Goal: Task Accomplishment & Management: Complete application form

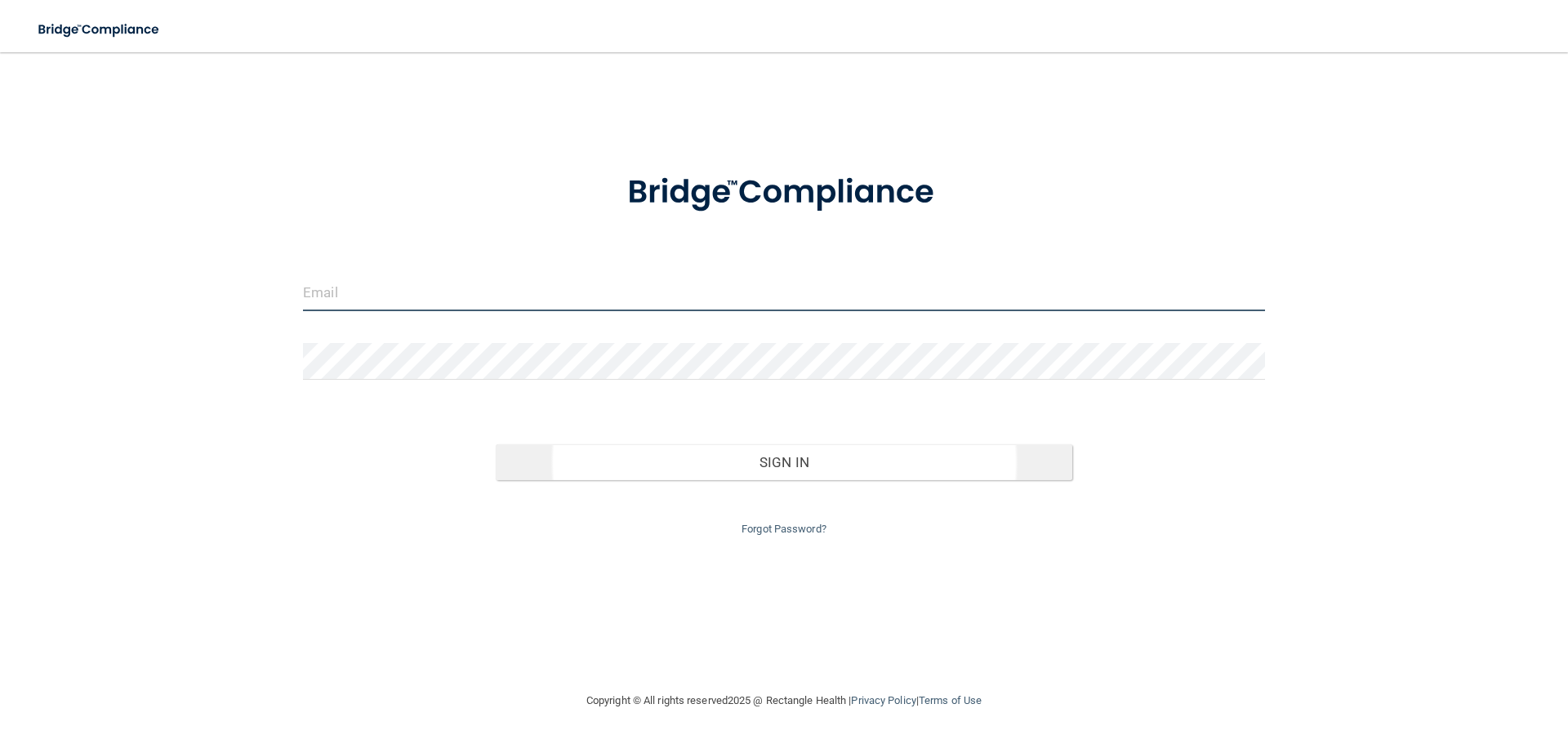
type input "[EMAIL_ADDRESS][DOMAIN_NAME]"
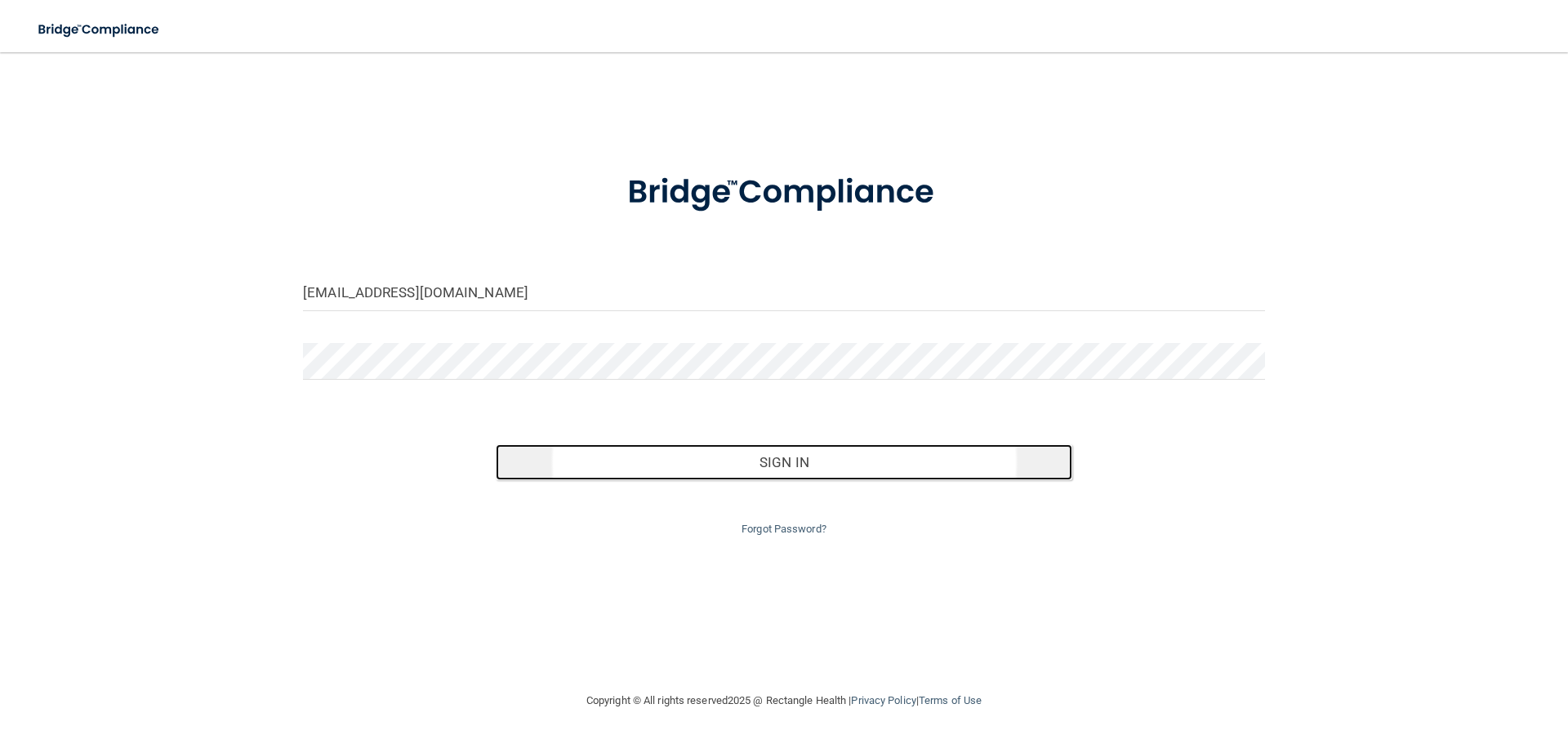
click at [763, 460] on button "Sign In" at bounding box center [784, 462] width 577 height 36
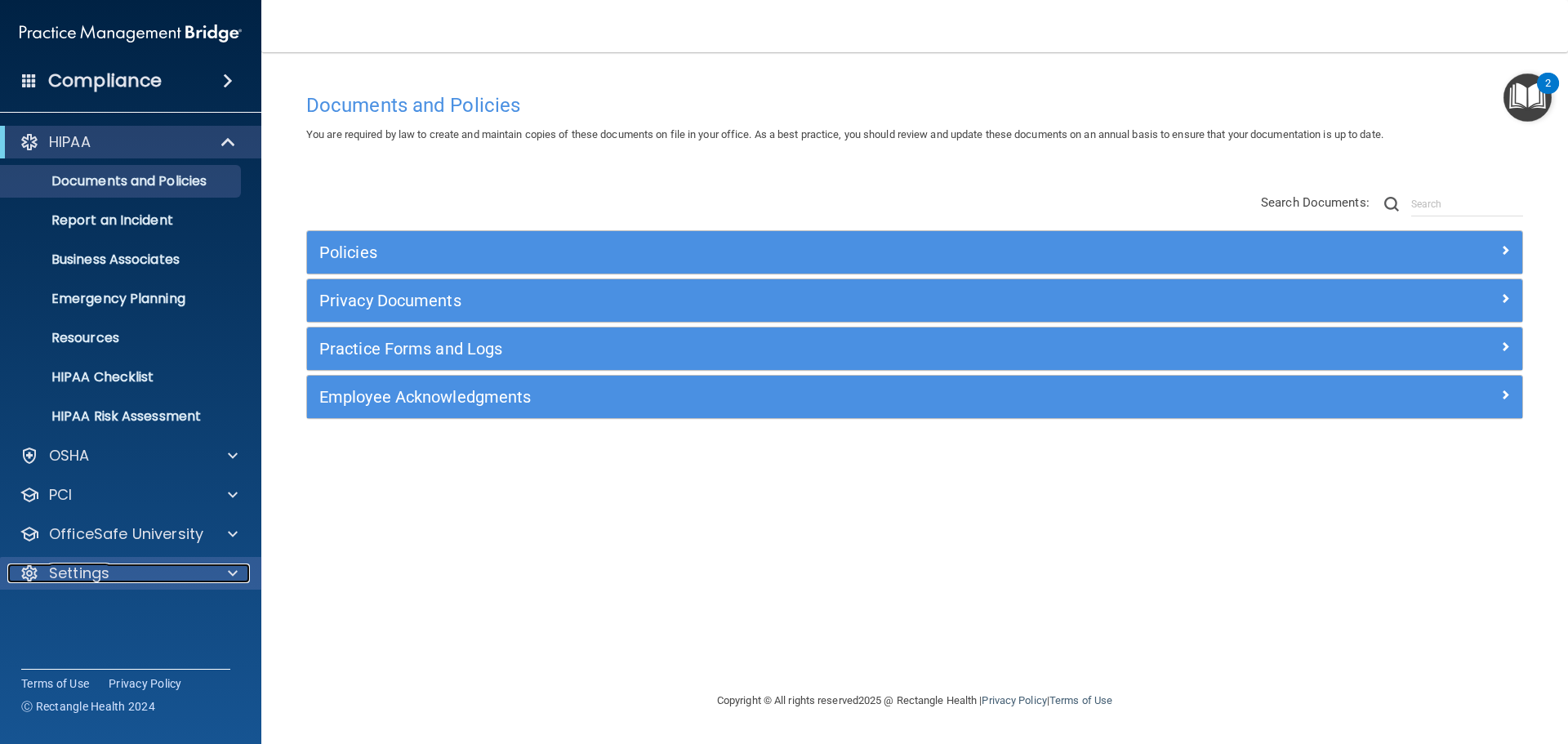
click at [227, 571] on div at bounding box center [230, 573] width 40 height 20
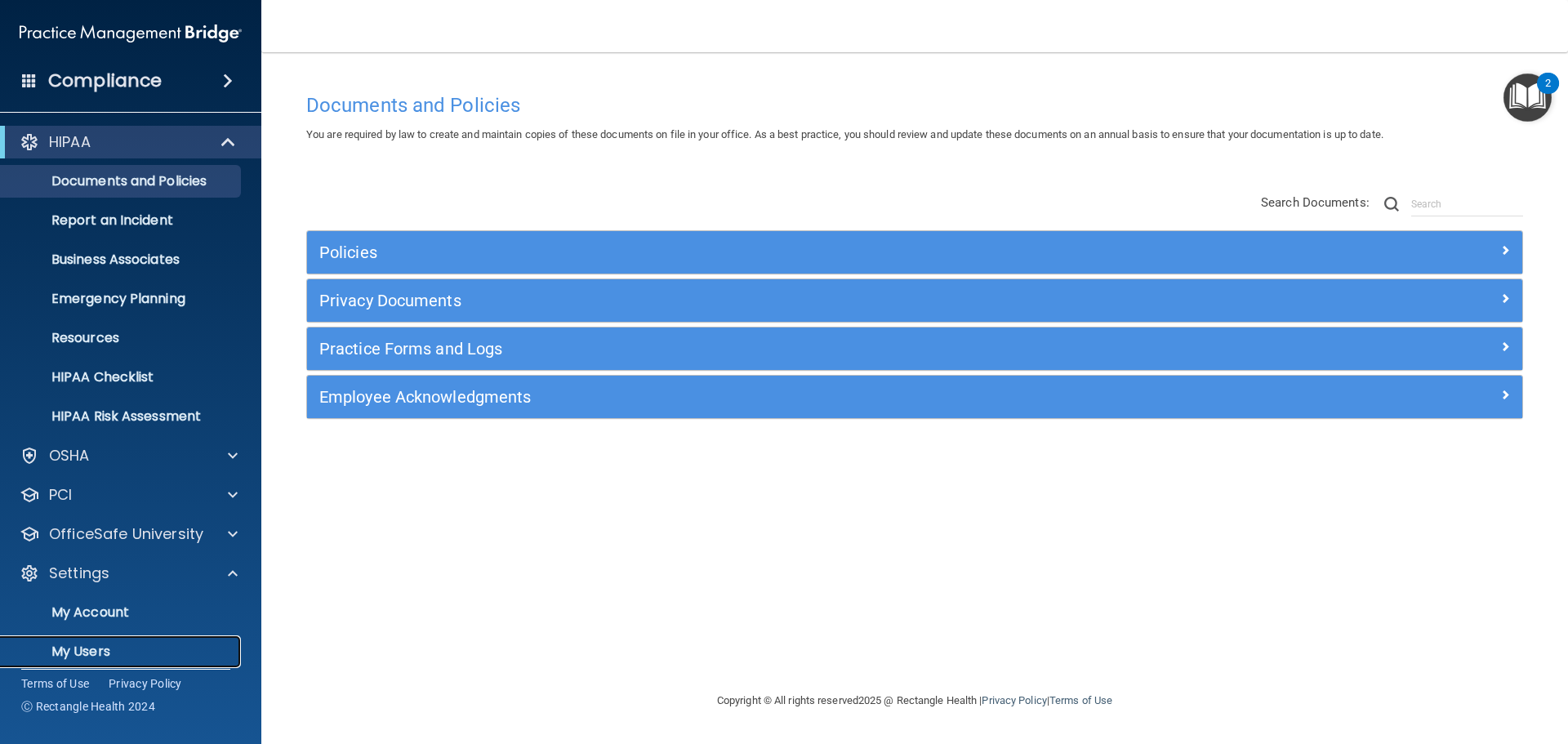
click at [182, 656] on p "My Users" at bounding box center [122, 652] width 223 height 16
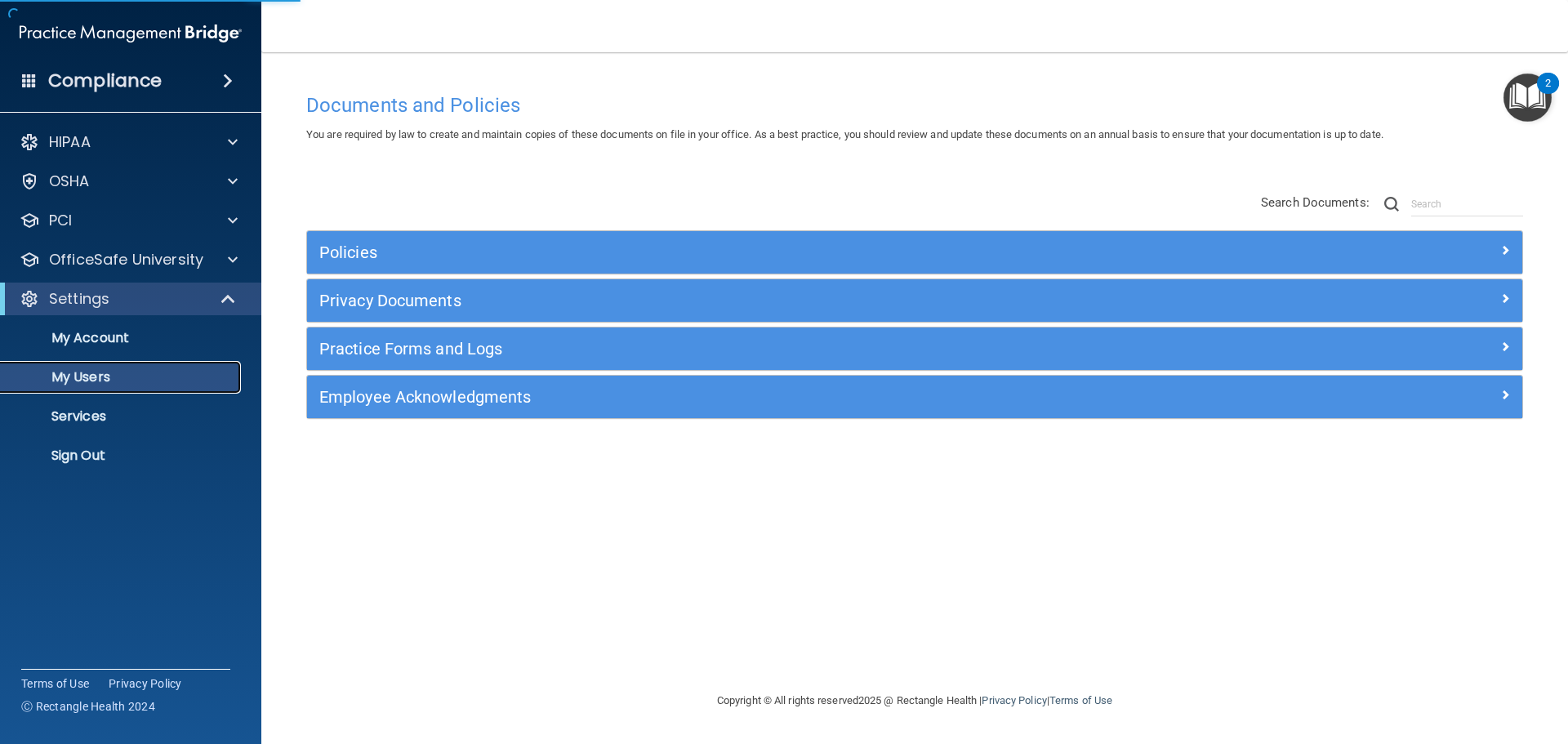
select select "20"
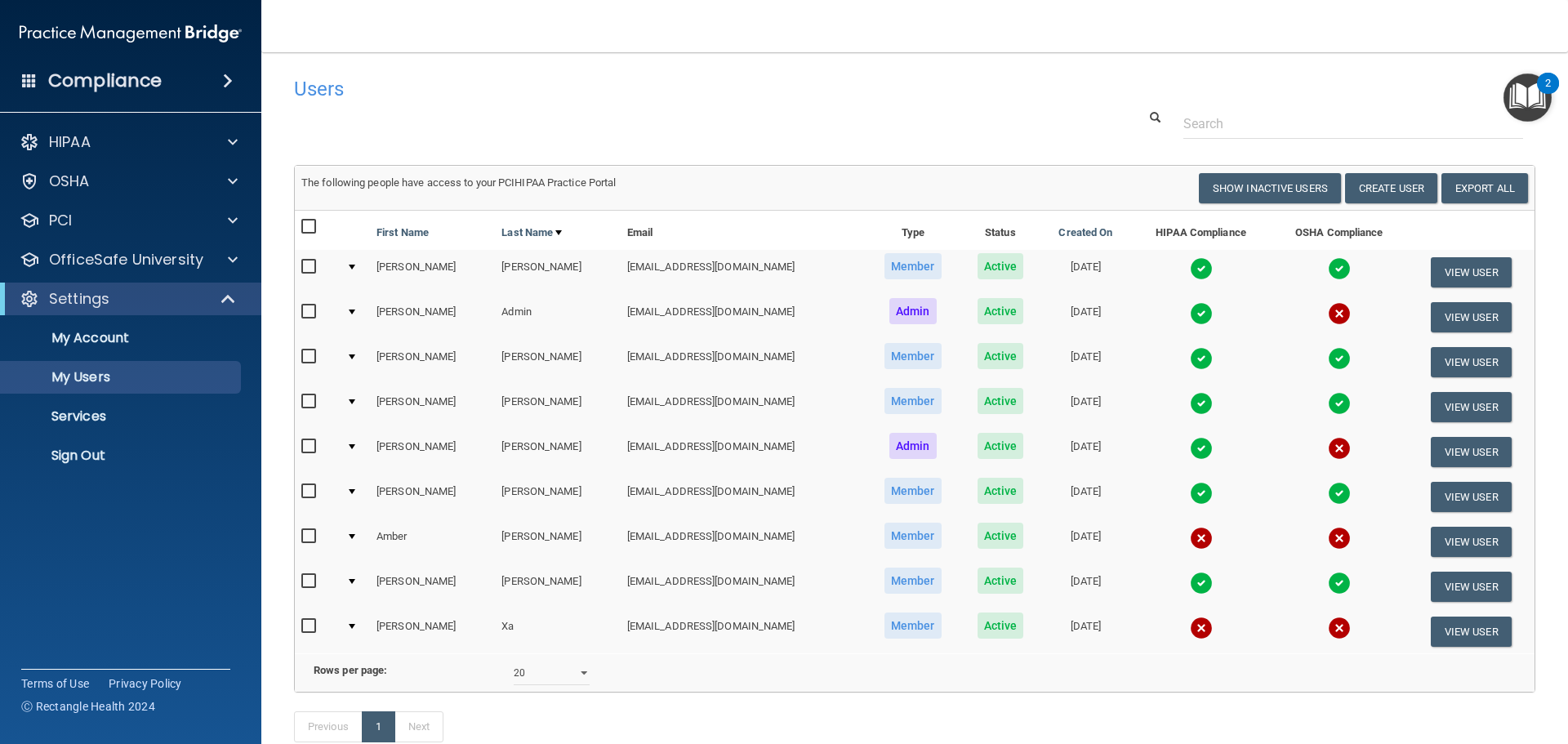
scroll to position [113, 0]
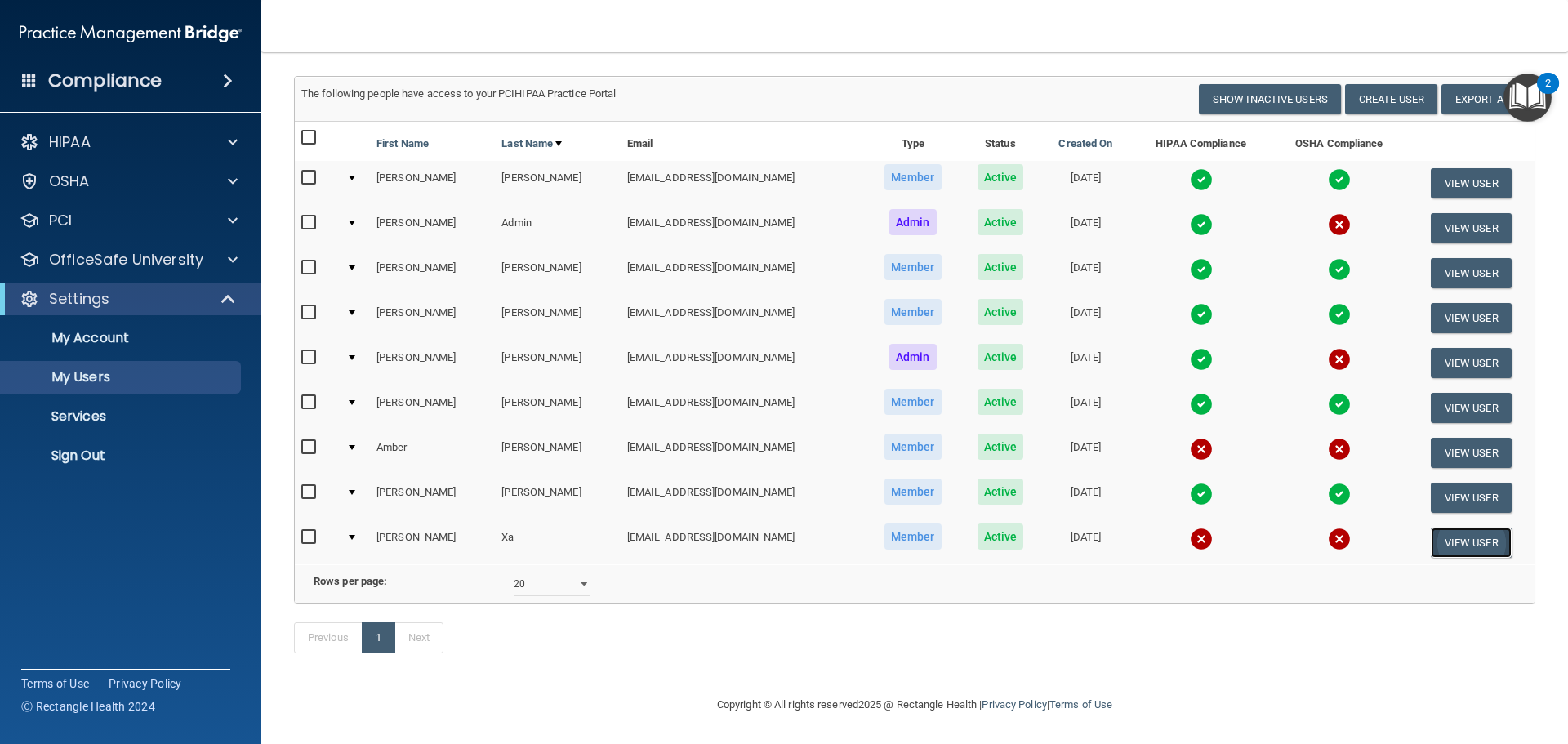
click at [1451, 528] on button "View User" at bounding box center [1471, 543] width 81 height 31
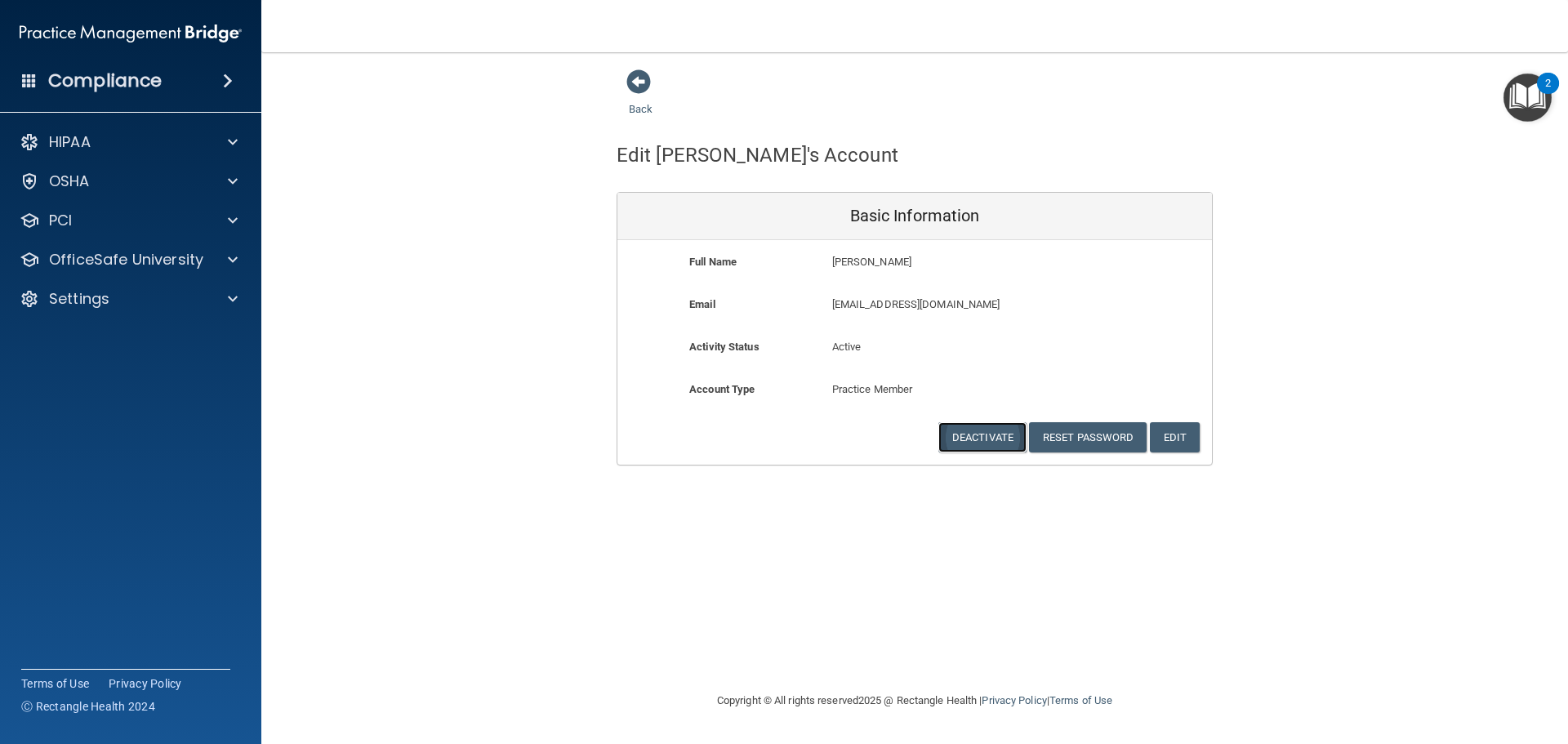
click at [964, 434] on button "Deactivate" at bounding box center [982, 437] width 88 height 31
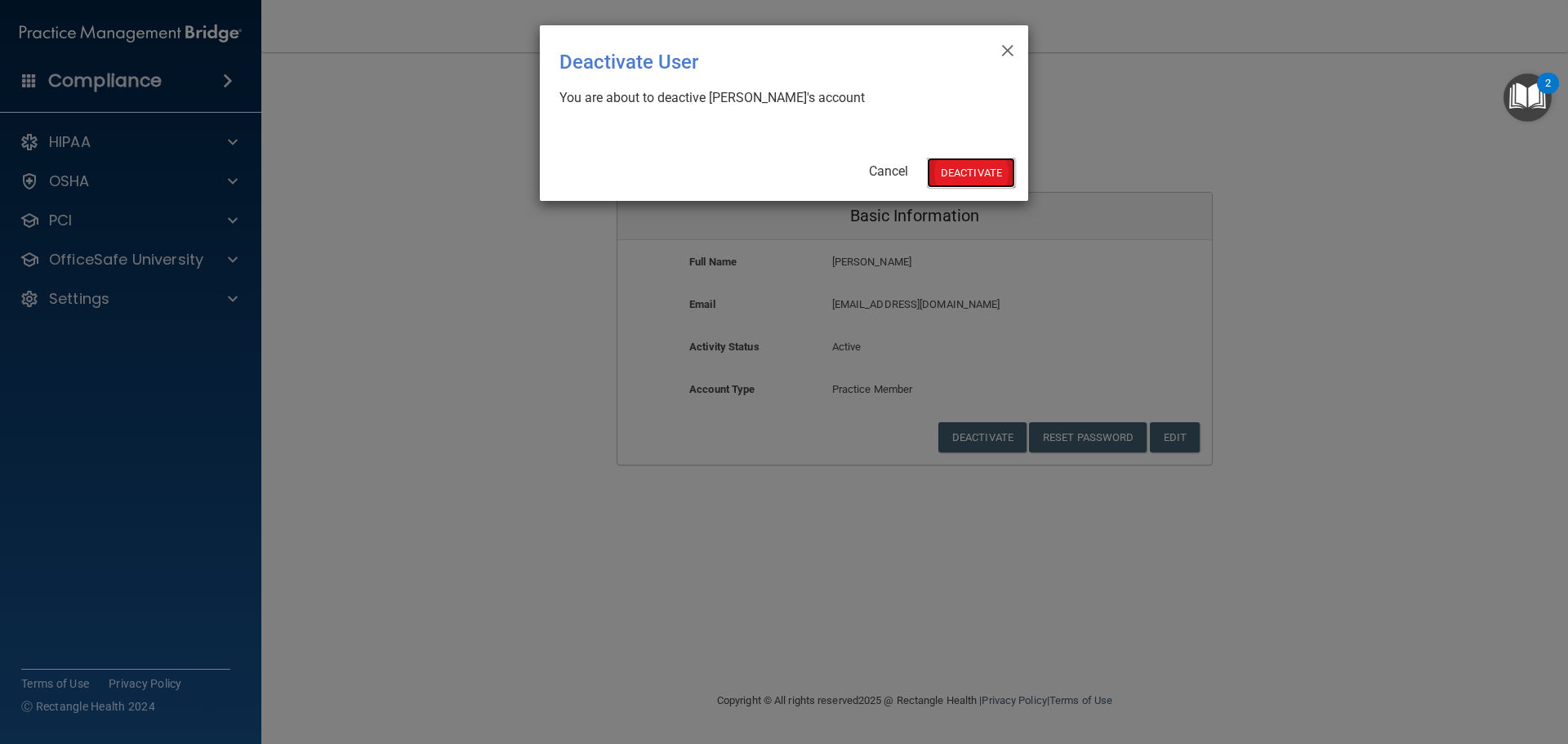
click at [963, 174] on button "Deactivate" at bounding box center [971, 173] width 88 height 31
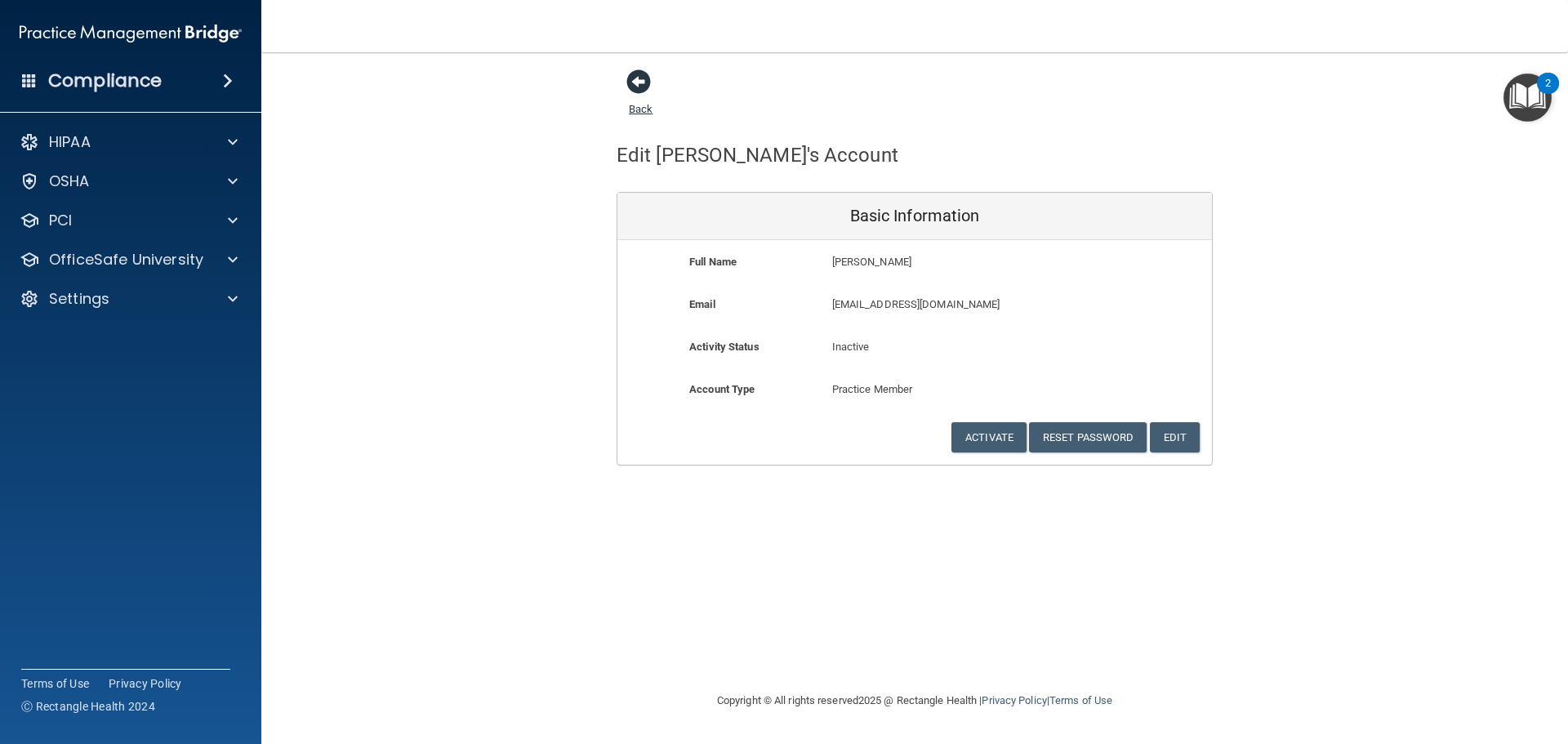
click at [638, 86] on span at bounding box center [638, 81] width 24 height 24
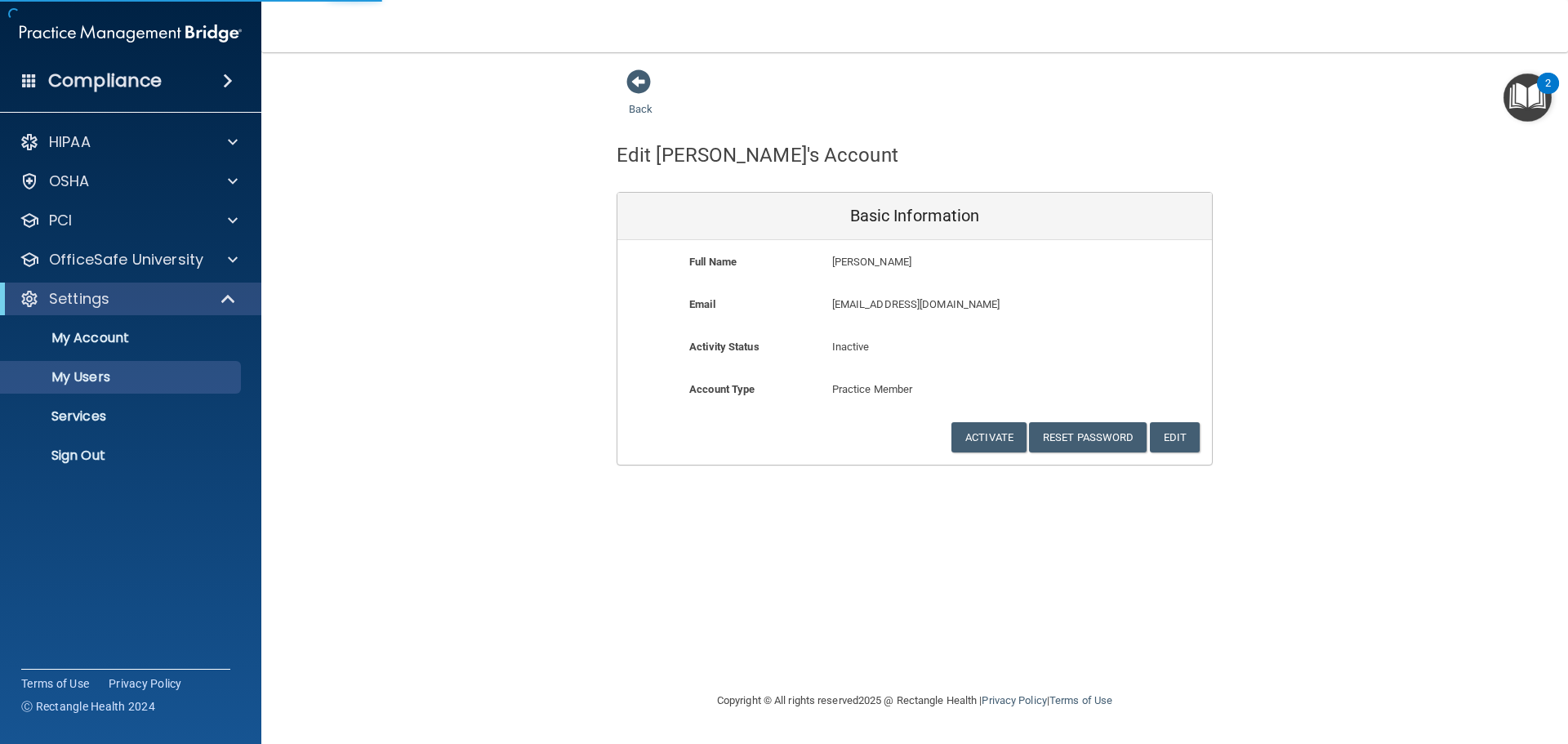
select select "20"
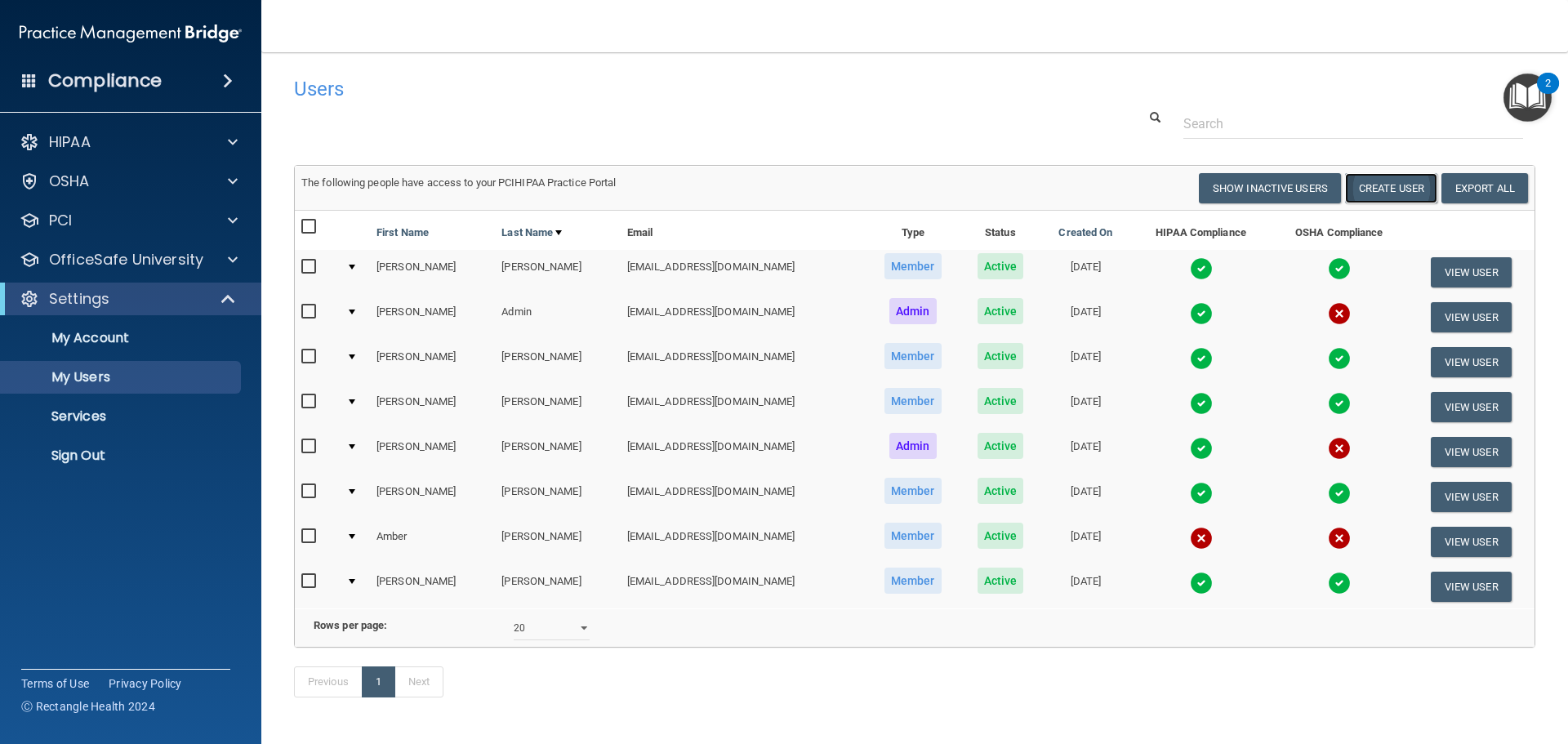
click at [1372, 190] on button "Create User" at bounding box center [1390, 188] width 92 height 31
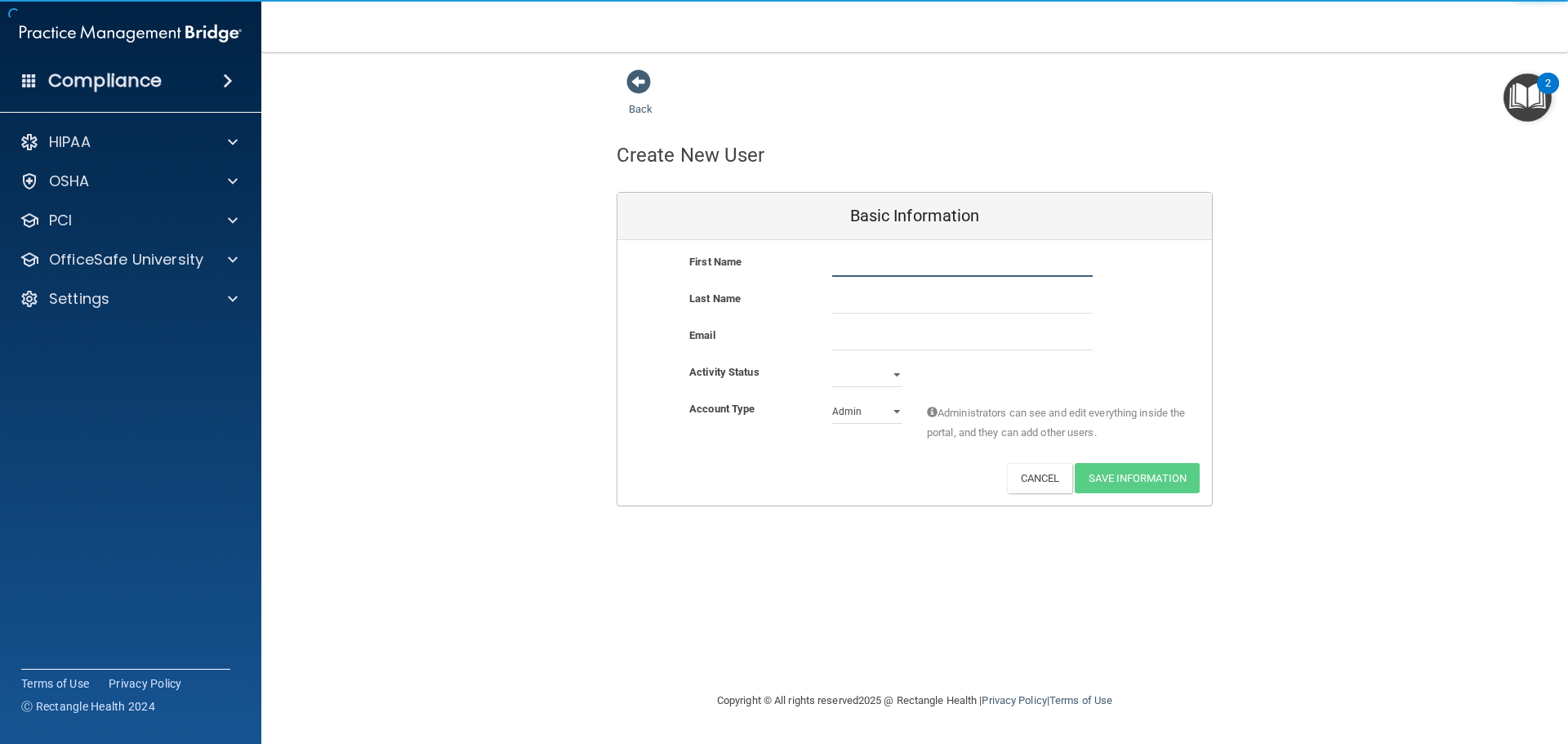
click at [922, 267] on input "text" at bounding box center [962, 264] width 260 height 24
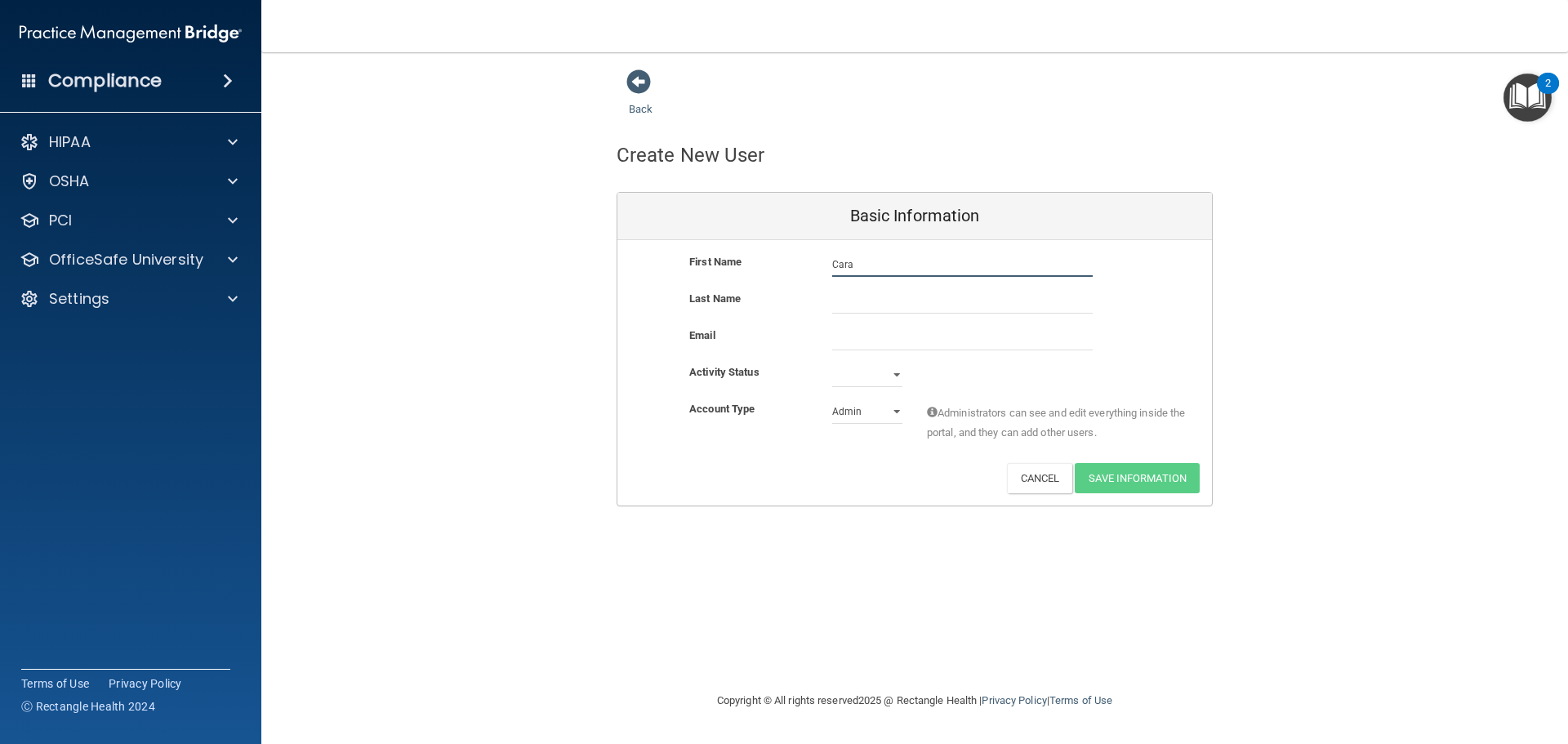
type input "Cara"
click at [906, 300] on input "text" at bounding box center [962, 301] width 260 height 24
click at [850, 298] on input "[PERSON_NAME]" at bounding box center [962, 301] width 260 height 24
type input "[PERSON_NAME]"
click at [891, 339] on input "email" at bounding box center [962, 337] width 260 height 24
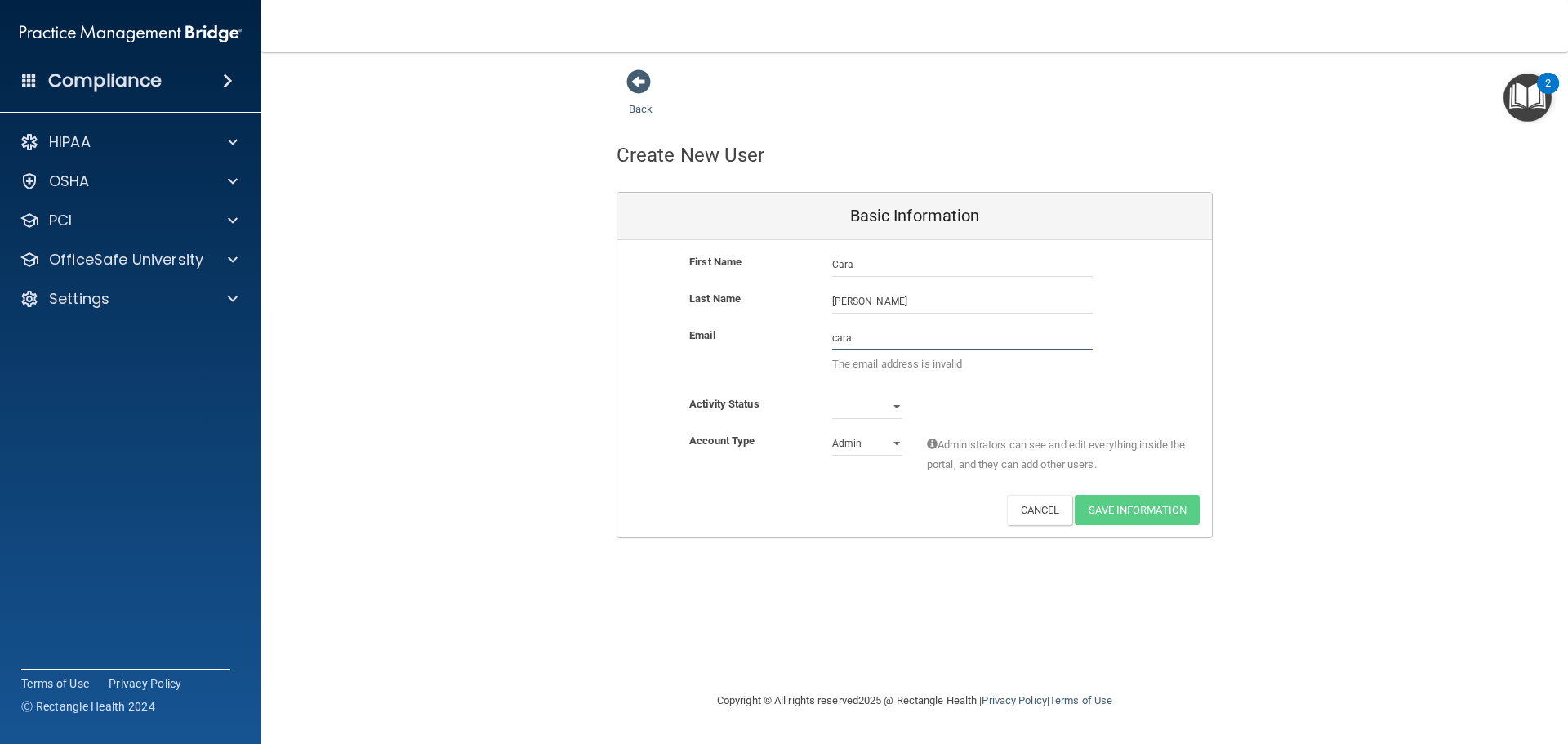
type input "[EMAIL_ADDRESS][DOMAIN_NAME]"
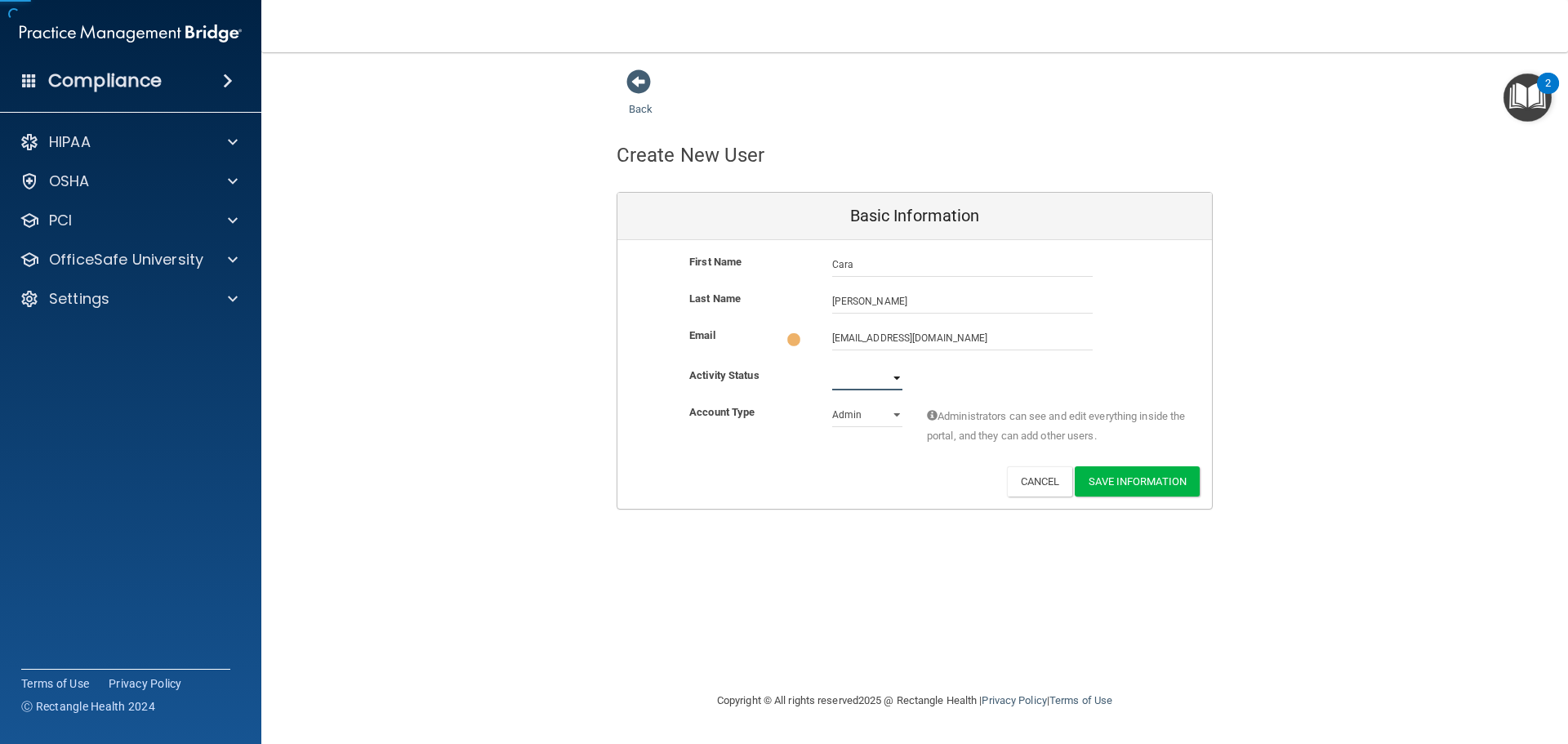
click at [892, 375] on select "Active Inactive" at bounding box center [867, 378] width 70 height 24
select select "active"
click at [832, 363] on select "Active Inactive" at bounding box center [867, 374] width 70 height 24
click at [896, 408] on select "Admin Member" at bounding box center [867, 411] width 70 height 24
click at [860, 465] on div "Deactivate Reset Password Edit Cancel Save Information" at bounding box center [915, 478] width 594 height 31
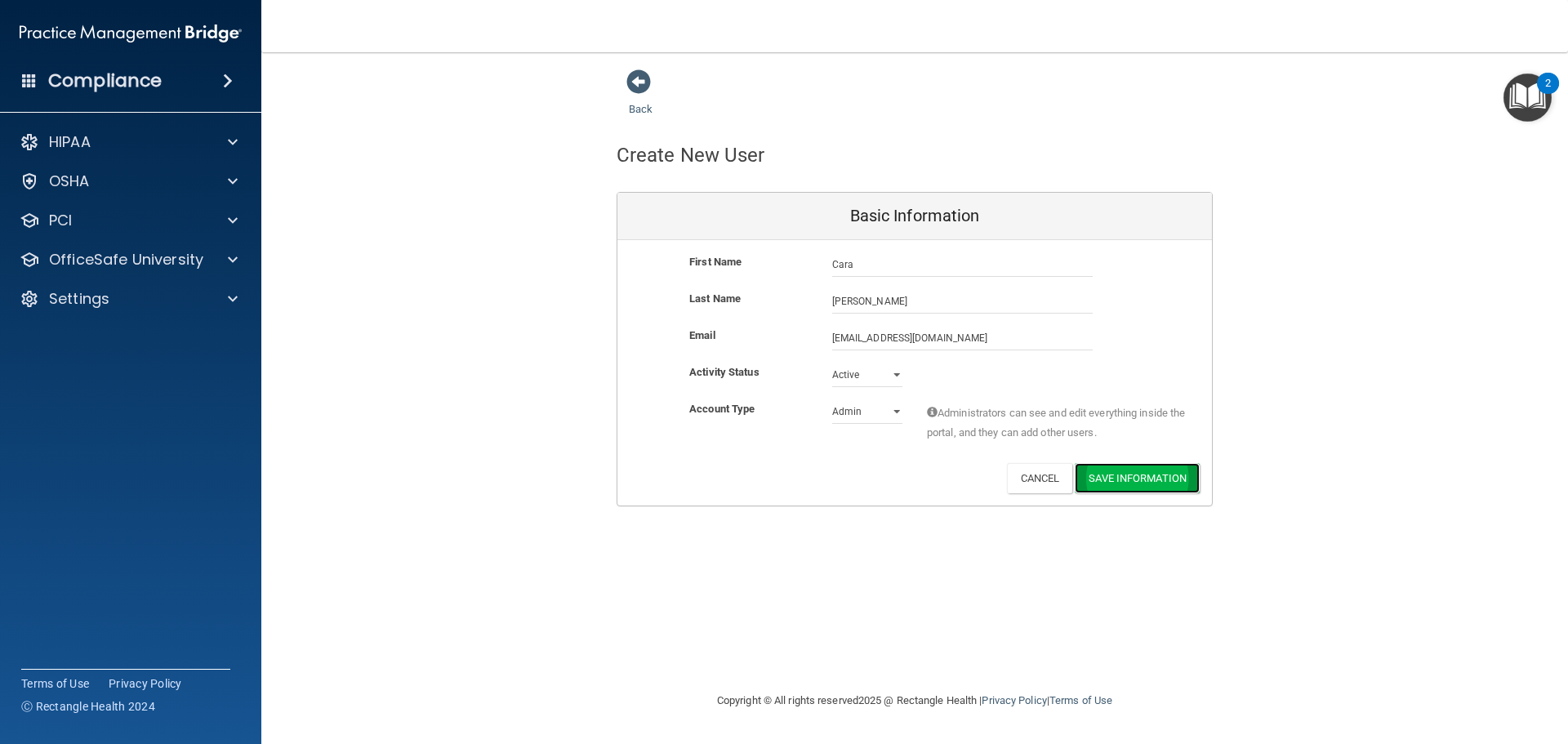
click at [1122, 478] on button "Save Information" at bounding box center [1136, 478] width 125 height 31
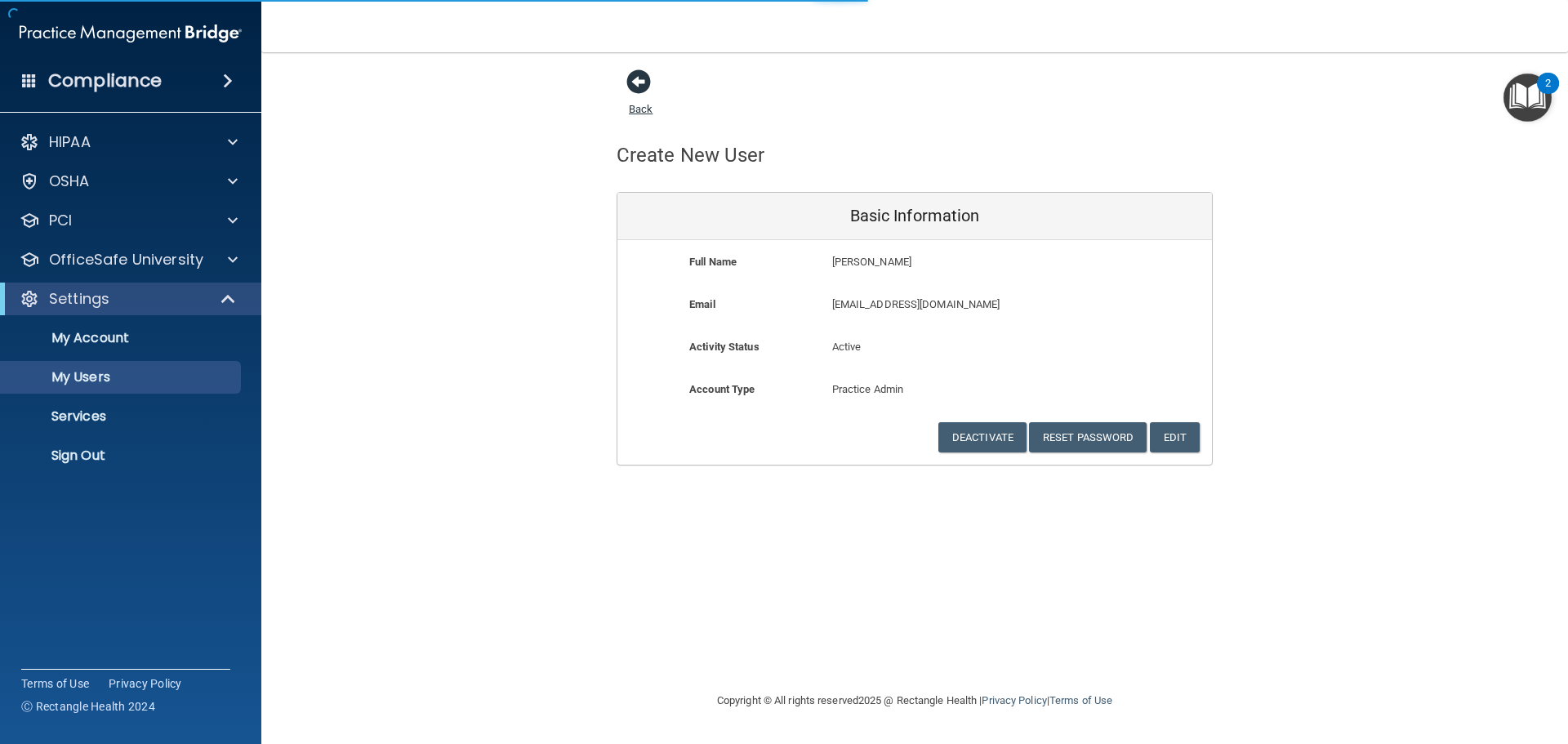
select select "20"
